Goal: Task Accomplishment & Management: Manage account settings

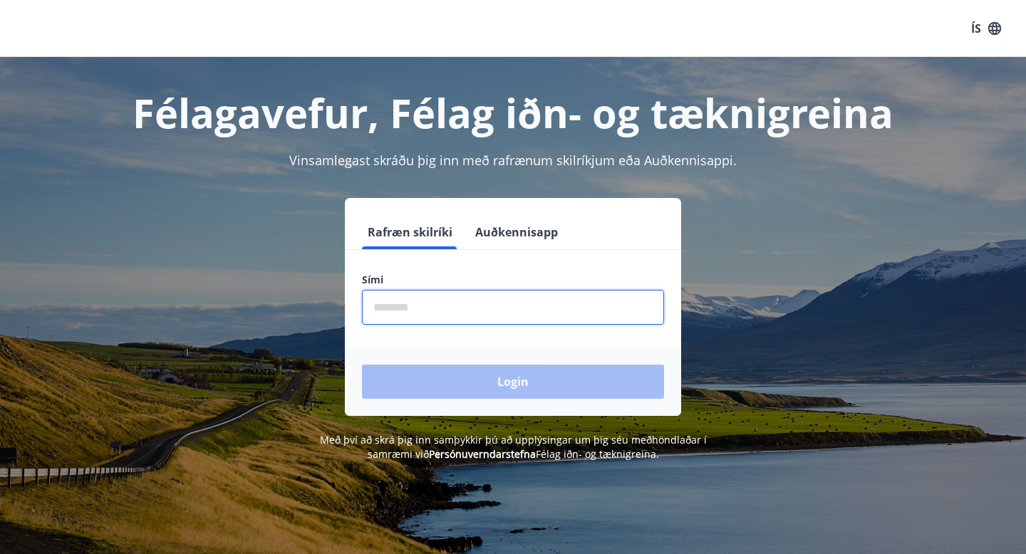
click at [447, 314] on input "phone" at bounding box center [513, 307] width 302 height 35
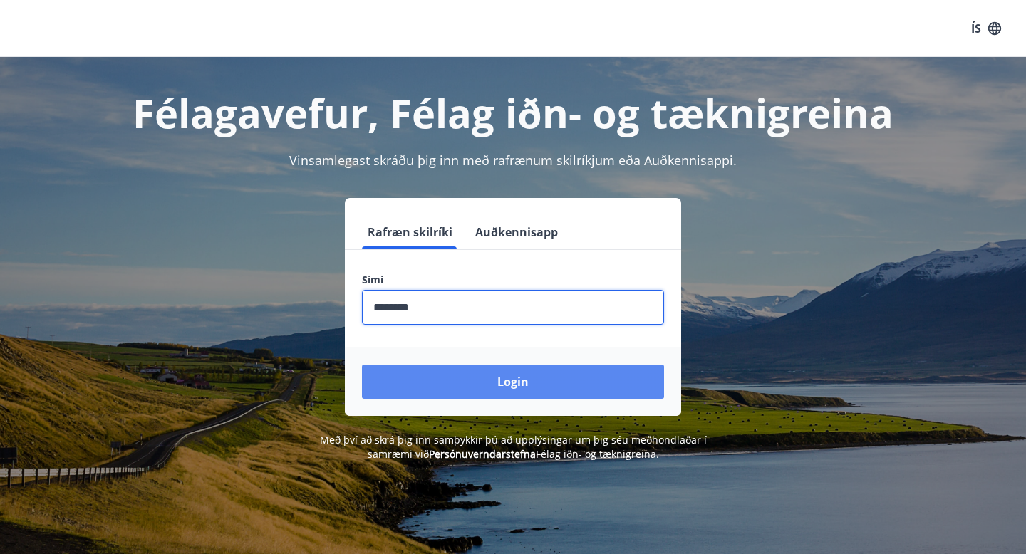
type input "********"
click at [490, 388] on button "Login" at bounding box center [513, 382] width 302 height 34
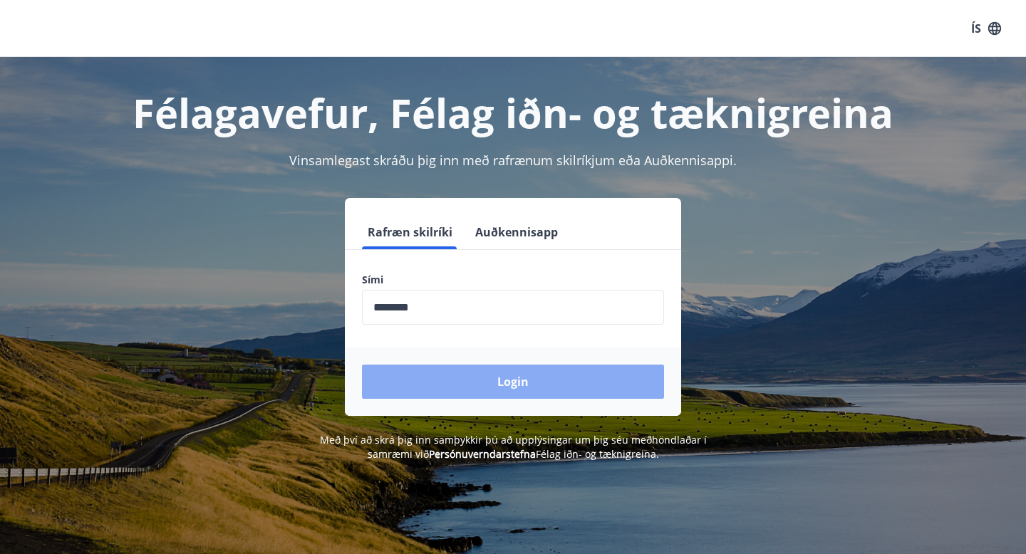
click at [501, 386] on button "Login" at bounding box center [513, 382] width 302 height 34
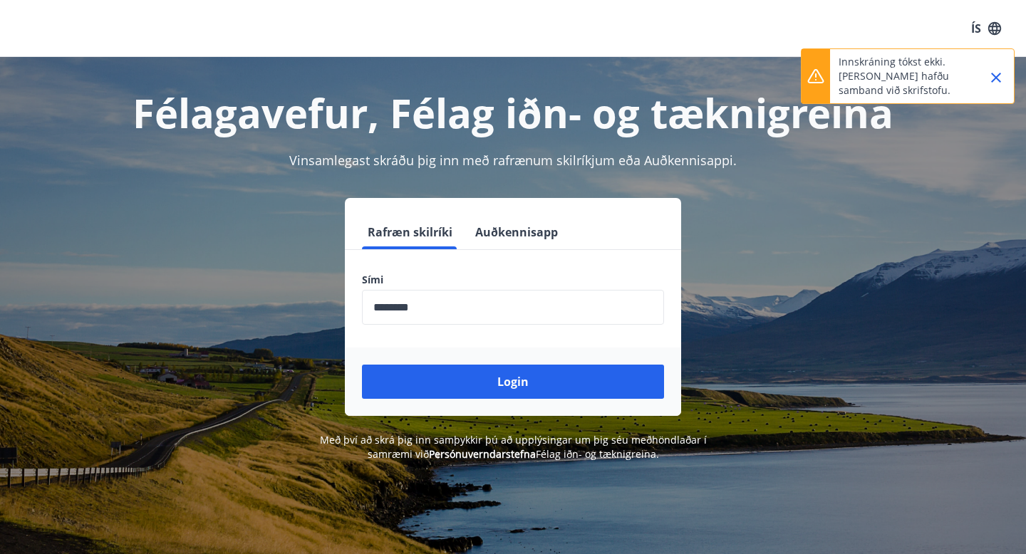
click at [993, 78] on icon "Close" at bounding box center [996, 77] width 17 height 17
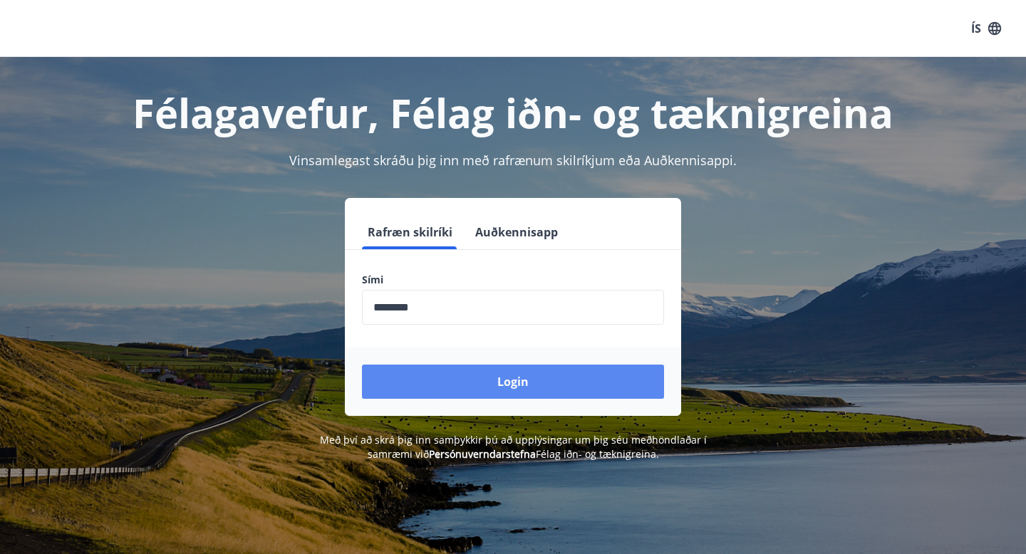
click at [442, 381] on button "Login" at bounding box center [513, 382] width 302 height 34
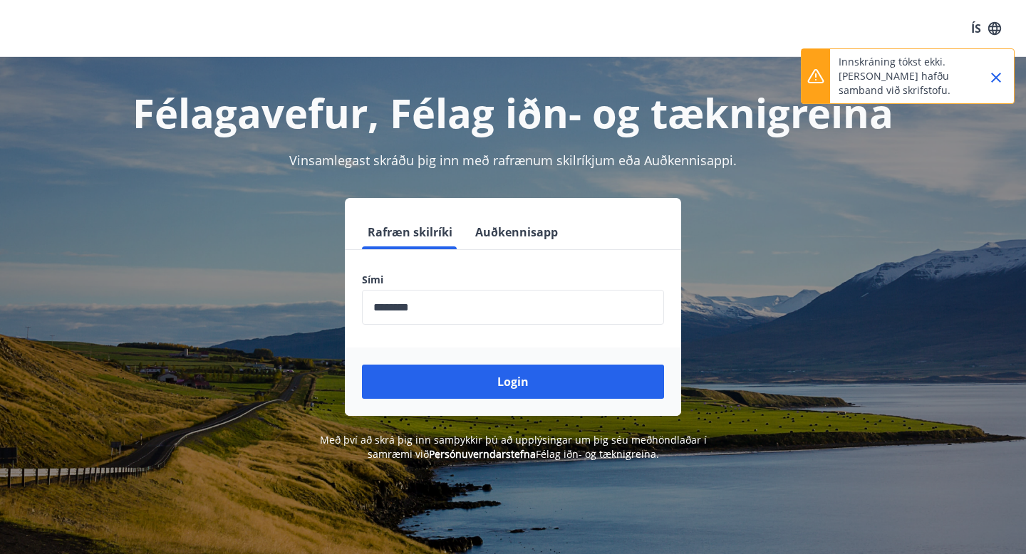
click at [1001, 74] on icon "Close" at bounding box center [996, 77] width 17 height 17
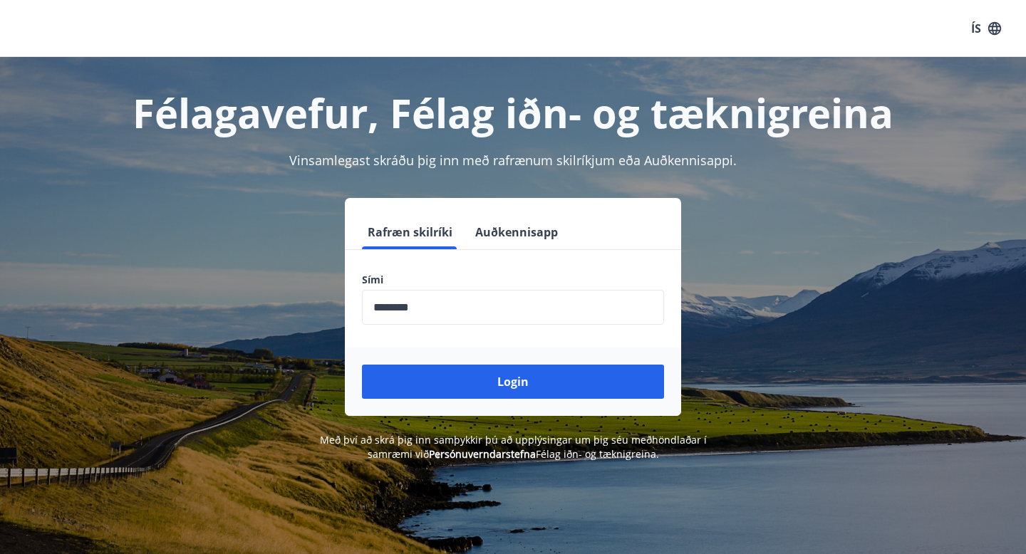
click at [304, 120] on h1 "Félagavefur, Félag iðn- og tæknigreina" at bounding box center [513, 113] width 992 height 54
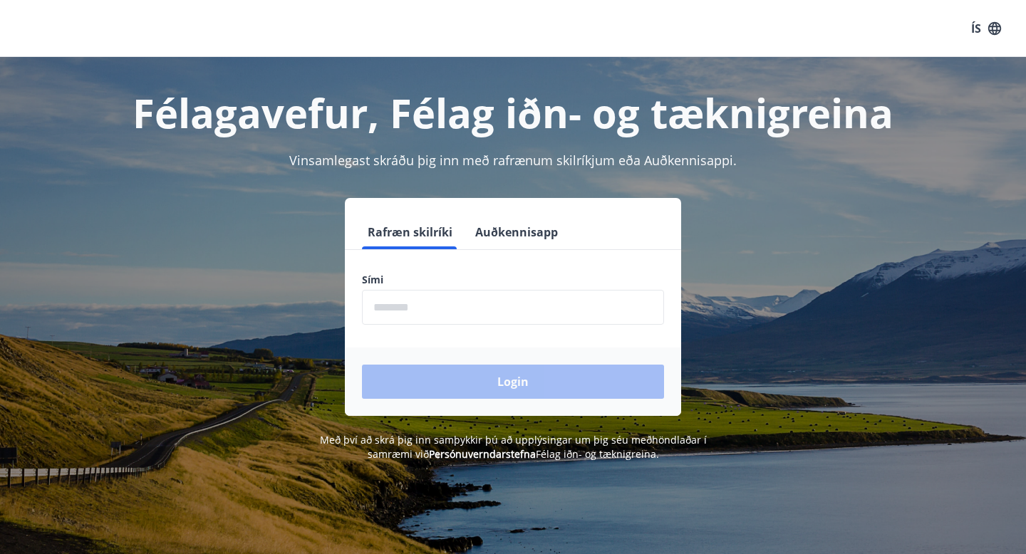
click at [424, 309] on input "phone" at bounding box center [513, 307] width 302 height 35
type input "********"
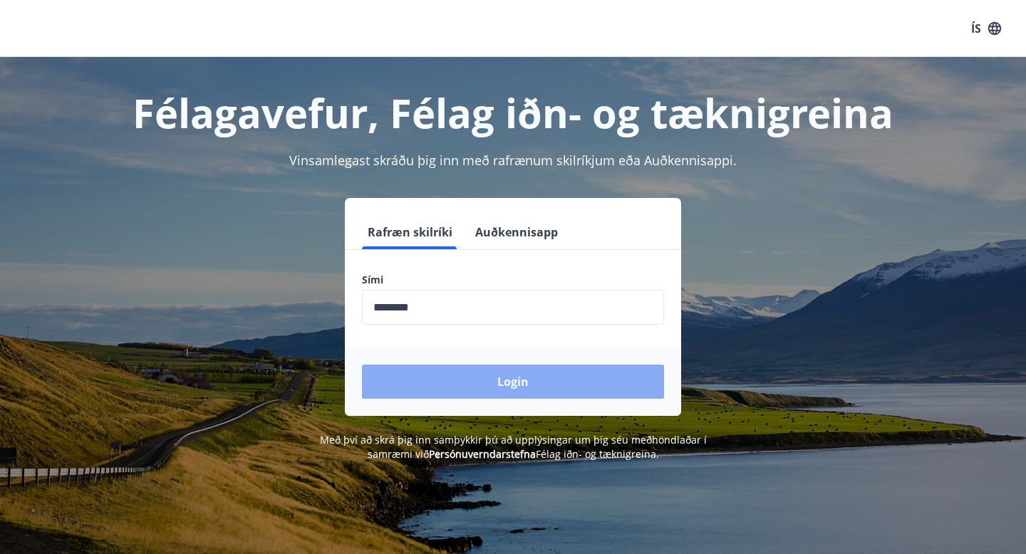
click at [475, 376] on button "Login" at bounding box center [513, 382] width 302 height 34
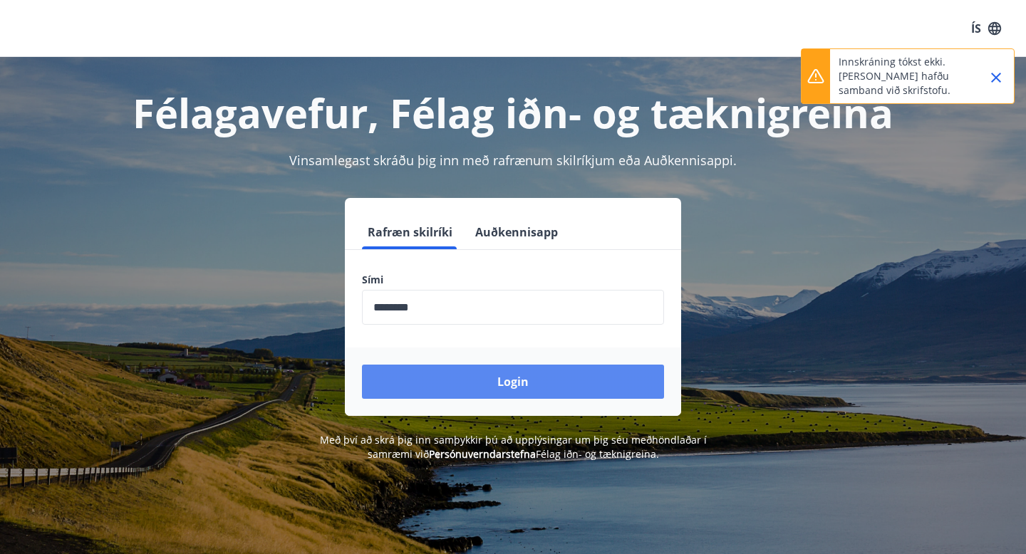
scroll to position [177, 0]
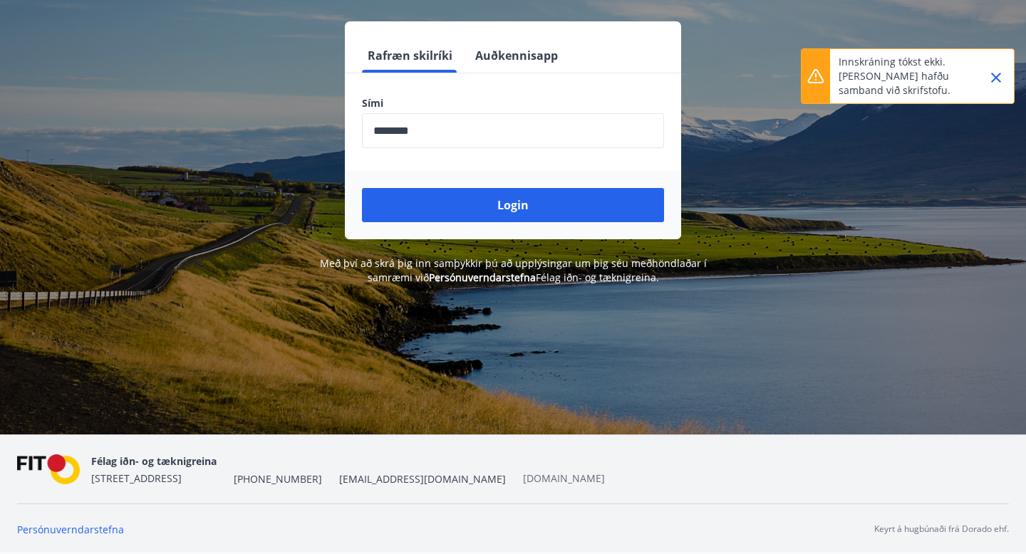
click at [523, 476] on link "[DOMAIN_NAME]" at bounding box center [564, 479] width 82 height 14
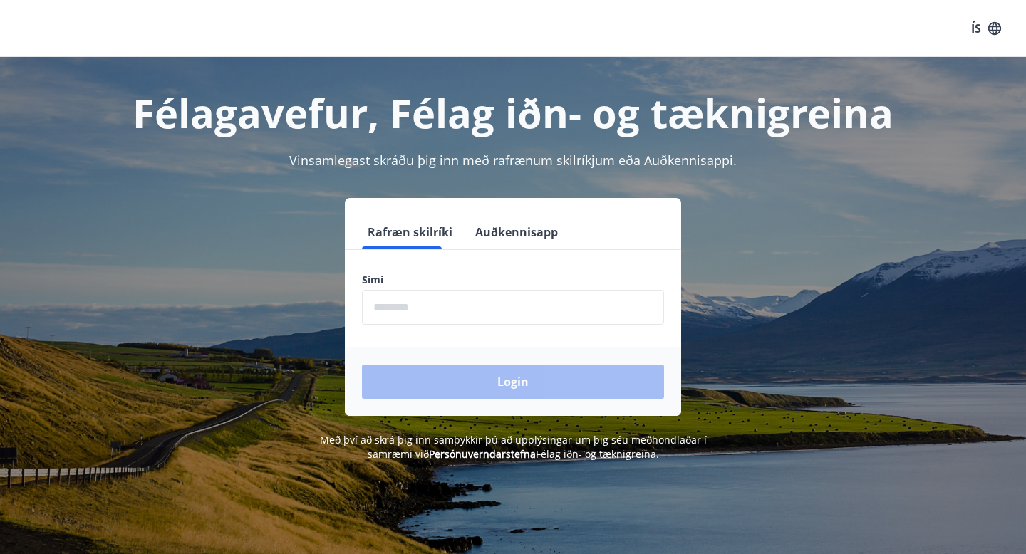
click at [455, 305] on input "phone" at bounding box center [513, 307] width 302 height 35
type input "********"
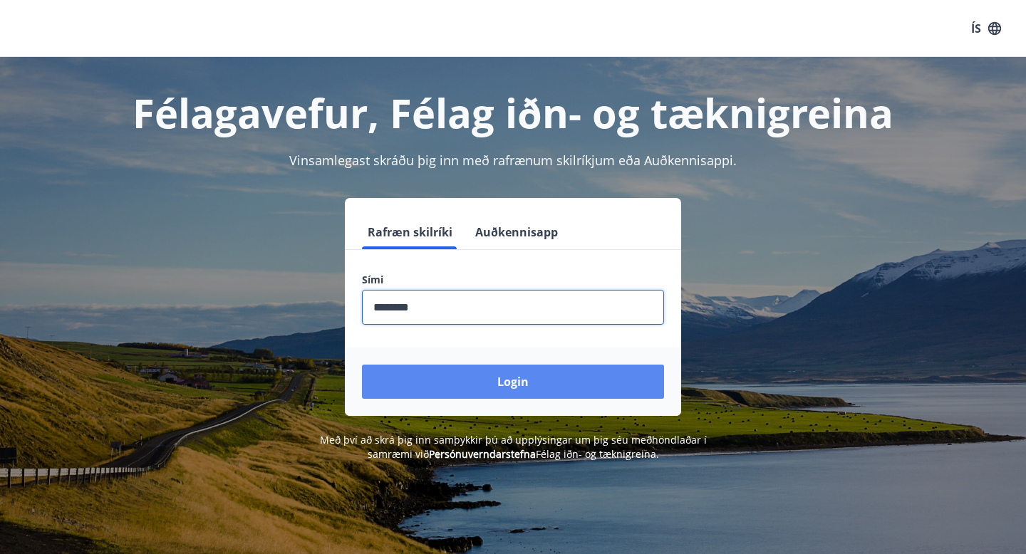
click at [482, 383] on button "Login" at bounding box center [513, 382] width 302 height 34
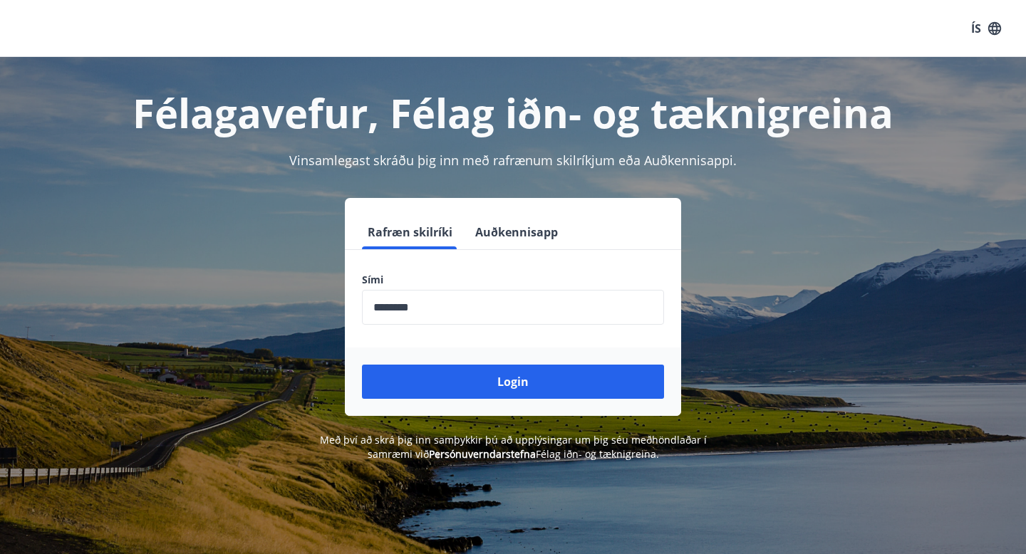
click at [547, 229] on button "Auðkennisapp" at bounding box center [517, 232] width 94 height 34
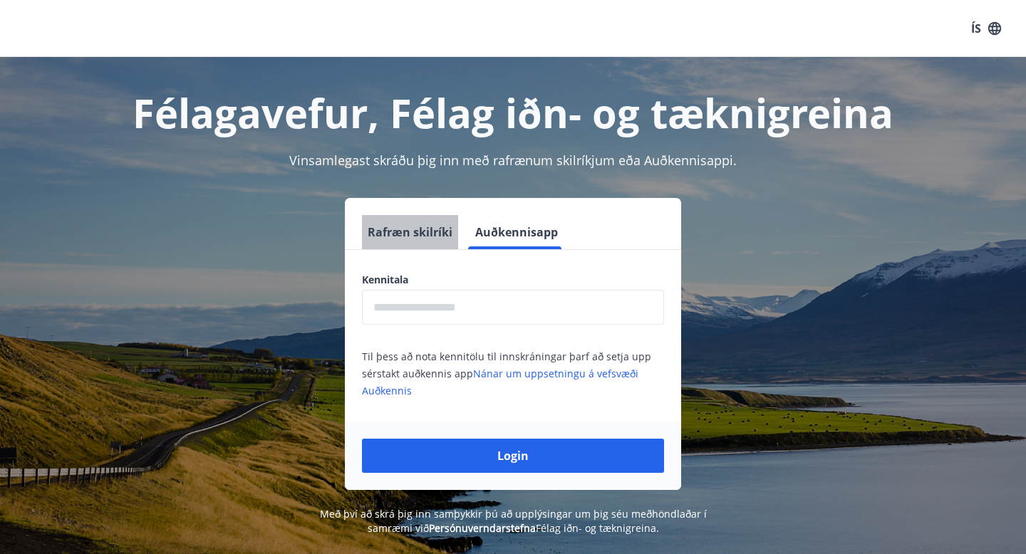
click at [433, 236] on button "Rafræn skilríki" at bounding box center [410, 232] width 96 height 34
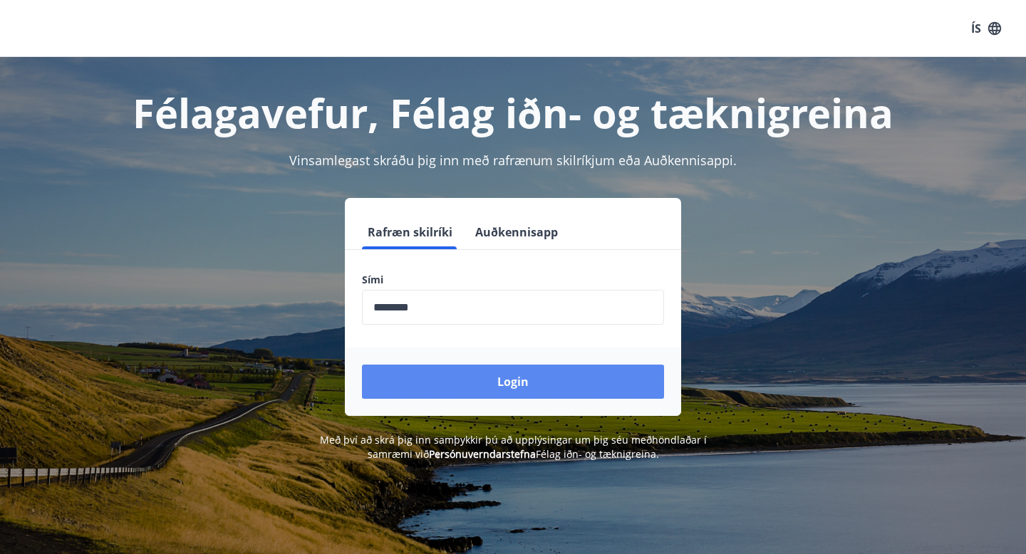
click at [506, 384] on button "Login" at bounding box center [513, 382] width 302 height 34
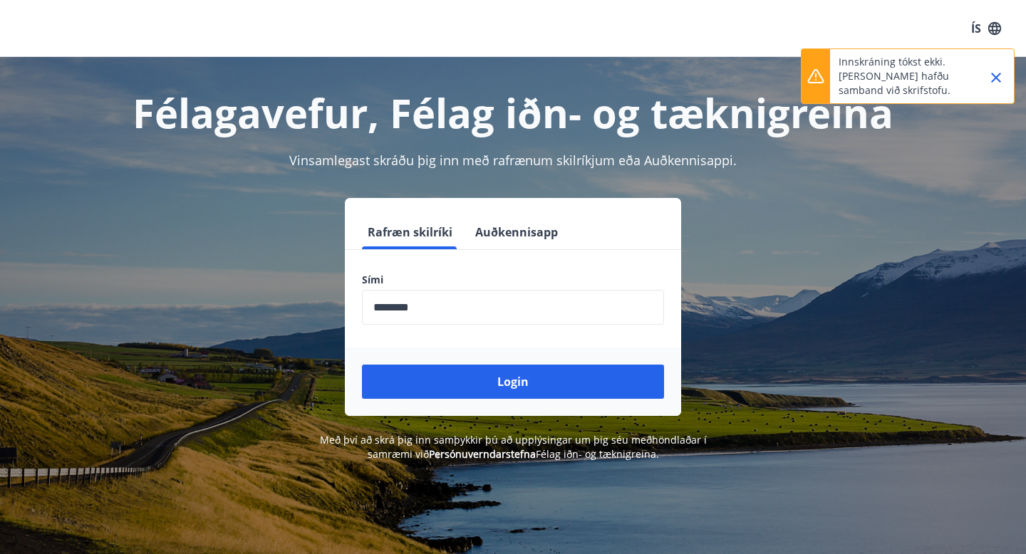
click at [996, 78] on icon "Close" at bounding box center [996, 78] width 10 height 10
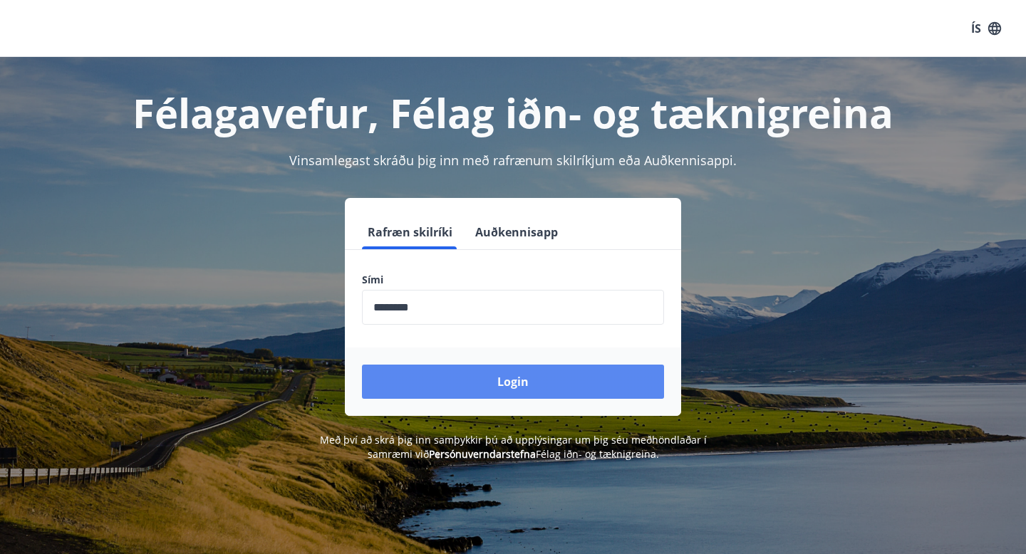
click at [557, 386] on button "Login" at bounding box center [513, 382] width 302 height 34
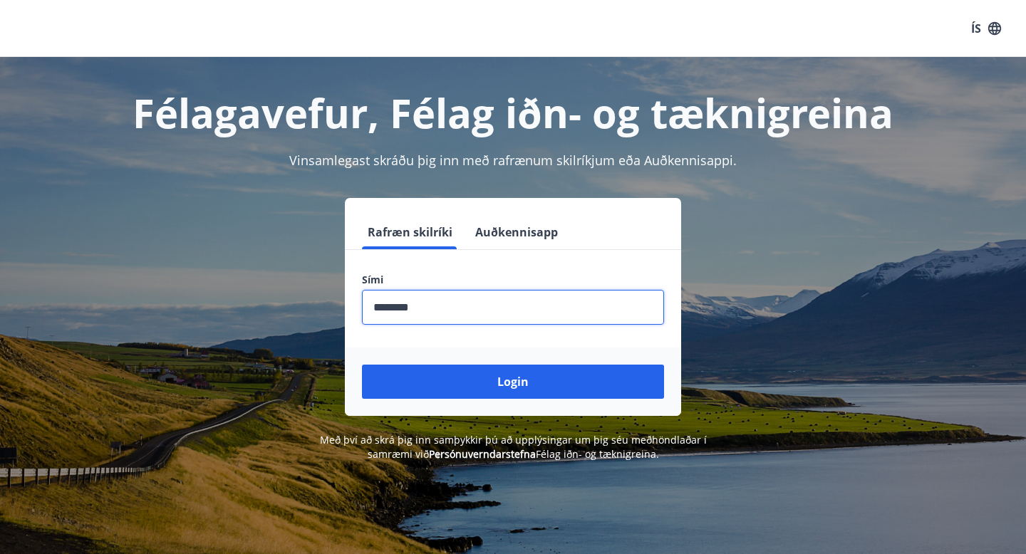
click at [397, 314] on input "phone" at bounding box center [513, 307] width 302 height 35
type input "********"
click at [362, 365] on button "Login" at bounding box center [513, 382] width 302 height 34
